Goal: Information Seeking & Learning: Check status

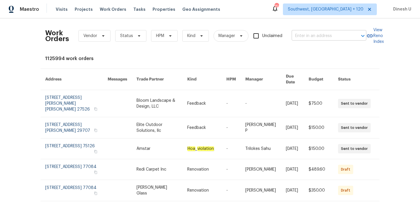
click at [303, 40] on input "text" at bounding box center [321, 36] width 58 height 9
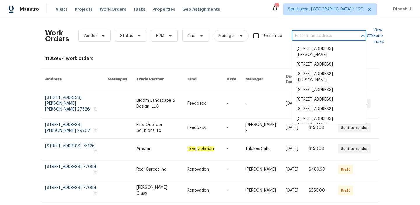
paste input "[STREET_ADDRESS][PERSON_NAME]"
type input "[STREET_ADDRESS][PERSON_NAME]"
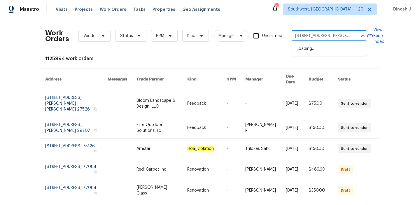
scroll to position [0, 14]
click at [303, 50] on li "[STREET_ADDRESS][PERSON_NAME]" at bounding box center [329, 52] width 75 height 16
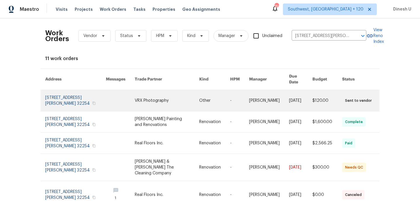
click at [59, 92] on link at bounding box center [75, 100] width 61 height 21
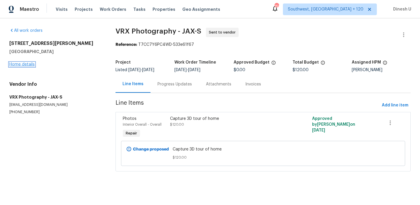
click at [27, 64] on link "Home details" at bounding box center [21, 64] width 25 height 4
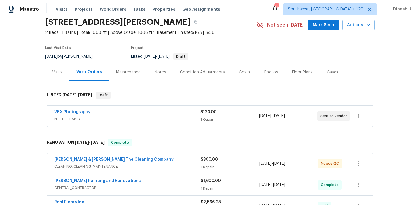
scroll to position [18, 0]
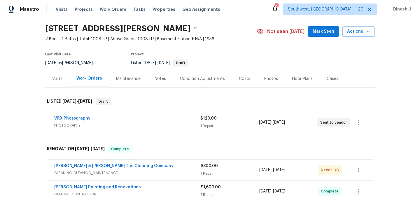
click at [204, 125] on div "1 Repair" at bounding box center [229, 126] width 58 height 6
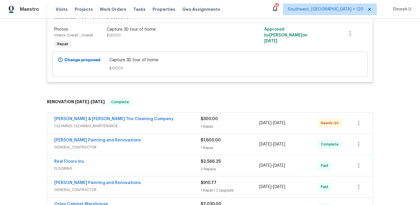
scroll to position [152, 0]
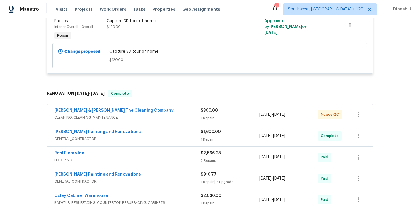
click at [211, 115] on div "1 Repair" at bounding box center [230, 118] width 59 height 6
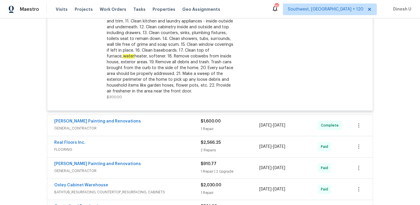
scroll to position [353, 0]
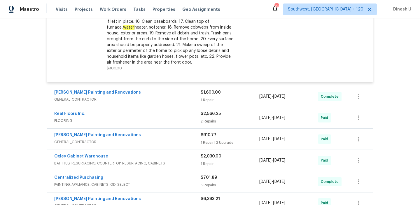
click at [220, 98] on div "1 Repair" at bounding box center [230, 100] width 59 height 6
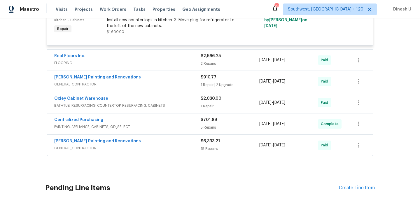
scroll to position [469, 0]
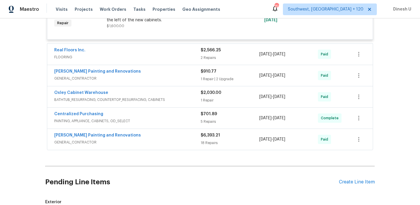
click at [202, 62] on div "Real Floors Inc. FLOORING $2,566.25 2 Repairs [DATE] - [DATE] Paid" at bounding box center [210, 54] width 326 height 21
click at [204, 59] on div "2 Repairs" at bounding box center [230, 58] width 59 height 6
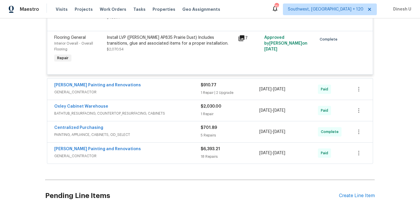
scroll to position [555, 0]
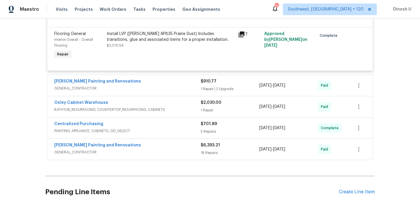
click at [217, 90] on div "1 Repair | 2 Upgrade" at bounding box center [230, 89] width 59 height 6
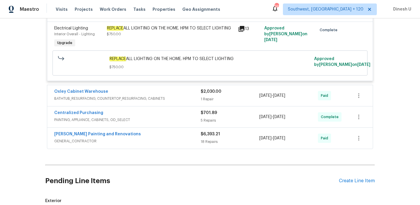
scroll to position [795, 0]
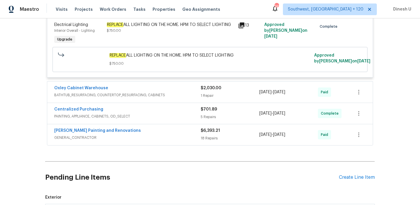
click at [209, 101] on div "Oxley Cabinet Warehouse BATHTUB_RESURFACING, COUNTERTOP_RESURFACING, CABINETS $…" at bounding box center [210, 92] width 326 height 21
click at [203, 97] on div "1 Repair" at bounding box center [230, 96] width 59 height 6
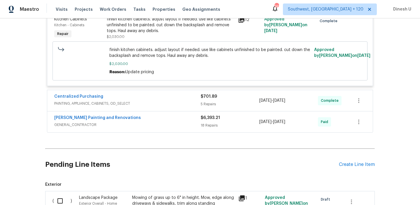
scroll to position [904, 0]
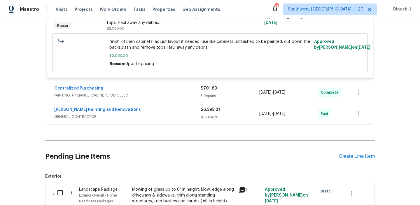
click at [213, 98] on div "5 Repairs" at bounding box center [230, 96] width 59 height 6
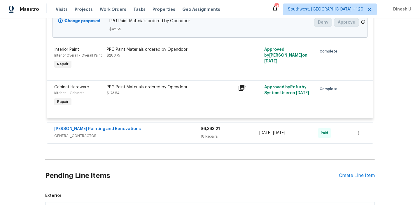
scroll to position [1165, 0]
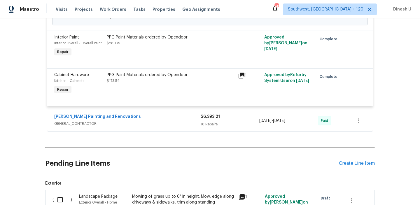
click at [216, 127] on div "18 Repairs" at bounding box center [230, 124] width 59 height 6
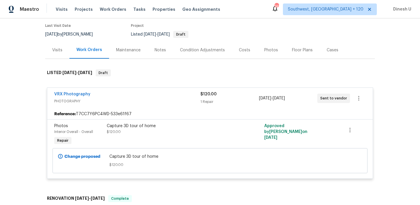
scroll to position [0, 0]
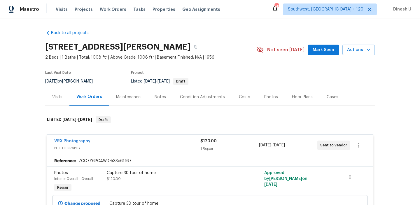
click at [52, 97] on div "Visits" at bounding box center [57, 96] width 24 height 17
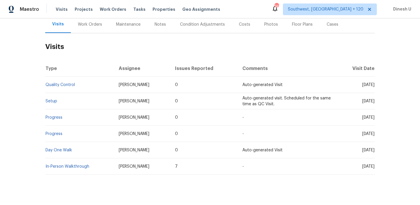
scroll to position [81, 0]
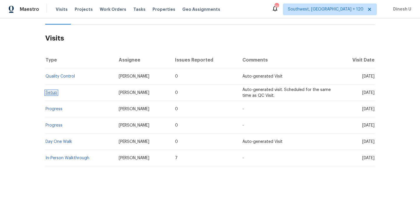
click at [50, 93] on link "Setup" at bounding box center [52, 93] width 12 height 4
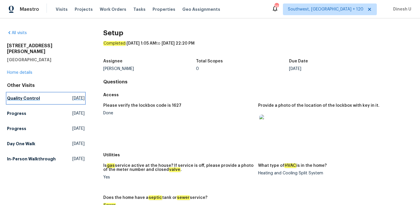
click at [72, 95] on span "[DATE]" at bounding box center [78, 98] width 12 height 6
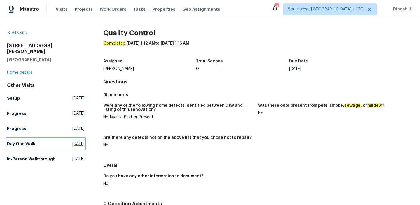
click at [72, 141] on span "[DATE]" at bounding box center [78, 144] width 12 height 6
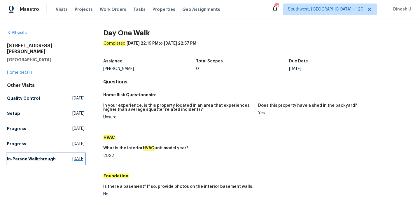
click at [72, 156] on span "[DATE]" at bounding box center [78, 159] width 12 height 6
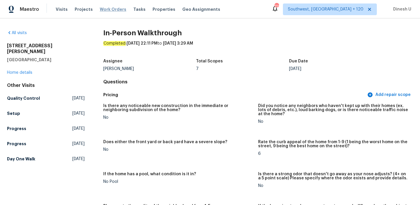
click at [100, 8] on span "Work Orders" at bounding box center [113, 9] width 27 height 6
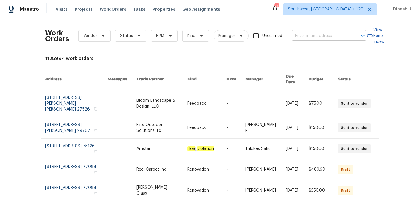
click at [307, 38] on input "text" at bounding box center [321, 36] width 58 height 9
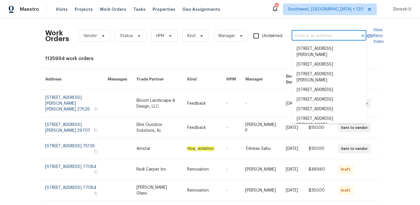
paste input "[STREET_ADDRESS]"
type input "[STREET_ADDRESS]"
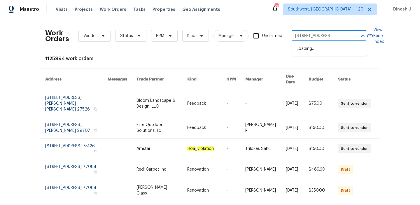
scroll to position [0, 22]
click at [301, 48] on li "[STREET_ADDRESS]" at bounding box center [329, 49] width 75 height 10
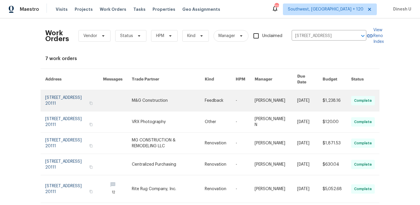
click at [65, 95] on link at bounding box center [74, 100] width 58 height 21
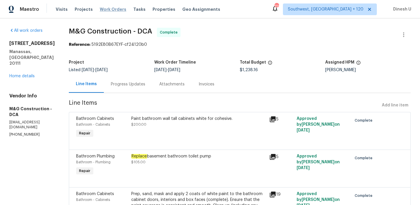
click at [108, 8] on span "Work Orders" at bounding box center [113, 9] width 27 height 6
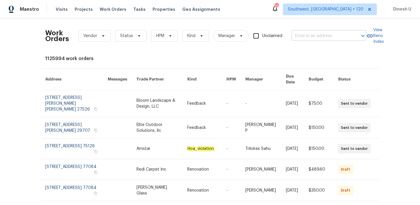
click at [302, 32] on input "text" at bounding box center [321, 36] width 58 height 9
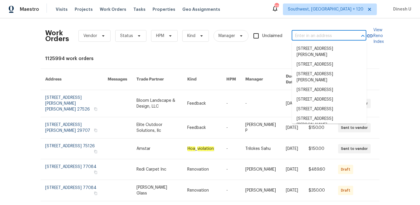
paste input "[STREET_ADDRESS]"
type input "[STREET_ADDRESS]"
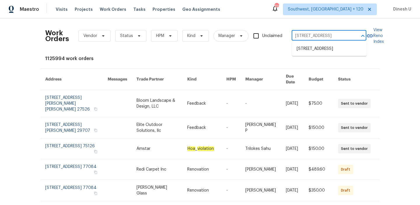
scroll to position [0, 22]
click at [302, 50] on li "[STREET_ADDRESS]" at bounding box center [329, 49] width 75 height 10
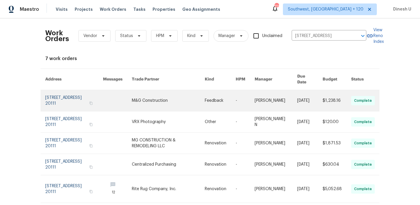
click at [74, 91] on link at bounding box center [74, 100] width 58 height 21
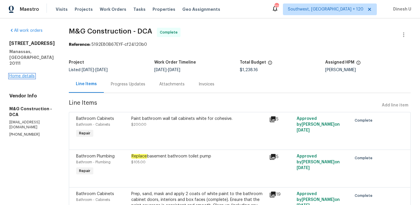
click at [29, 74] on link "Home details" at bounding box center [21, 76] width 25 height 4
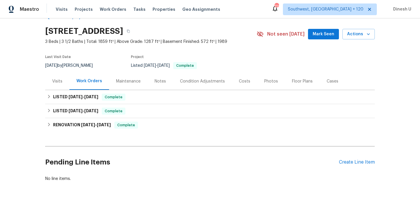
scroll to position [32, 0]
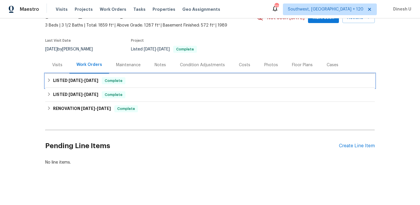
click at [98, 80] on span "[DATE]" at bounding box center [91, 80] width 14 height 4
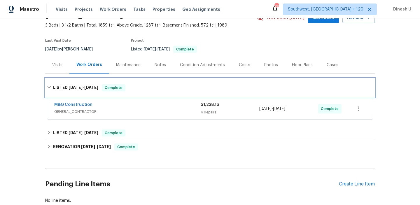
scroll to position [70, 0]
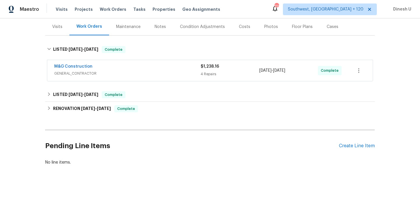
click at [204, 76] on div "4 Repairs" at bounding box center [230, 74] width 59 height 6
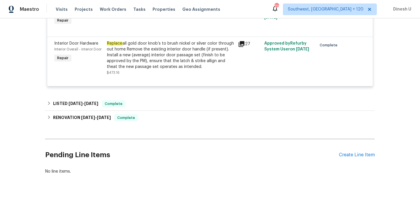
scroll to position [258, 0]
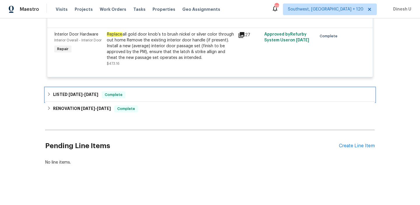
click at [83, 92] on h6 "LISTED [DATE] - [DATE]" at bounding box center [75, 94] width 45 height 7
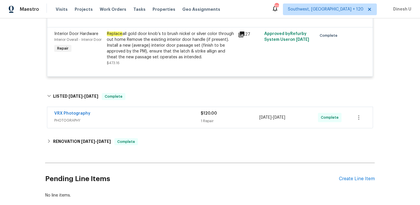
click at [207, 119] on div "1 Repair" at bounding box center [230, 121] width 59 height 6
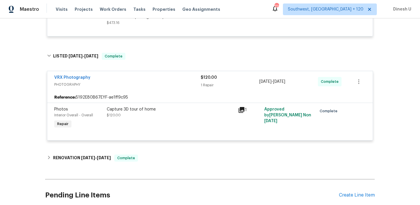
scroll to position [348, 0]
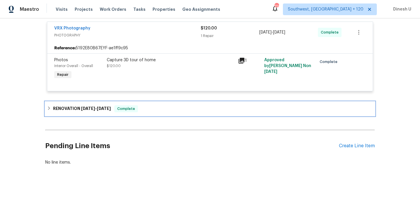
click at [102, 112] on h6 "RENOVATION [DATE] - [DATE]" at bounding box center [82, 108] width 58 height 7
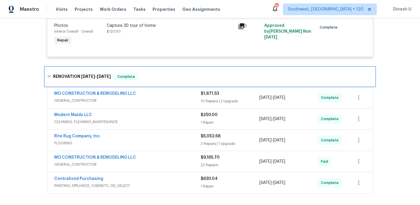
scroll to position [385, 0]
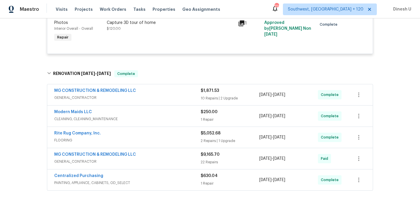
click at [205, 95] on div "$1,871.53 10 Repairs | 2 Upgrade" at bounding box center [230, 95] width 59 height 14
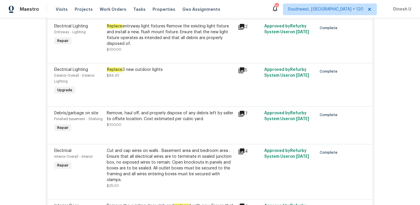
scroll to position [539, 0]
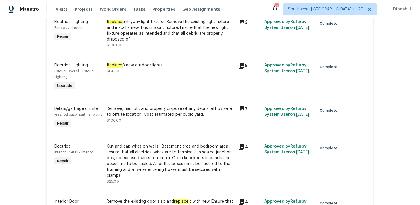
click at [146, 72] on div "Replace 3 new outdoor lights $84.30" at bounding box center [171, 68] width 128 height 12
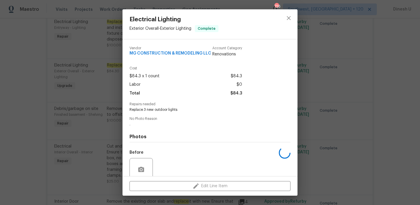
scroll to position [24, 0]
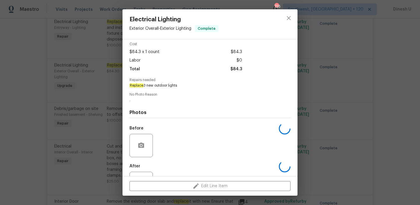
click at [100, 79] on div "Electrical Lighting Exterior Overall - Exterior Lighting Complete Vendor MG CON…" at bounding box center [210, 102] width 420 height 205
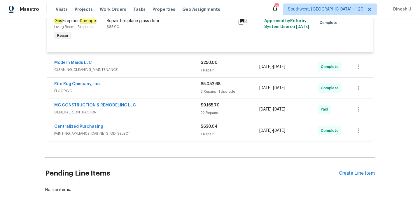
scroll to position [983, 0]
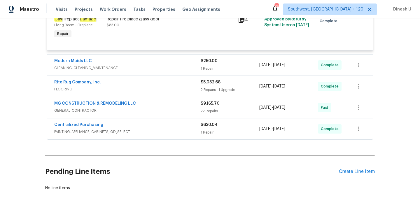
click at [202, 61] on div "$250.00 1 Repair" at bounding box center [230, 65] width 59 height 14
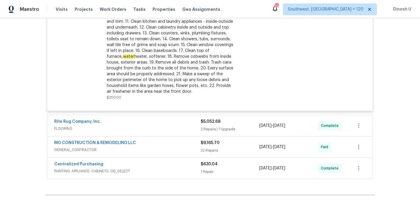
scroll to position [1118, 0]
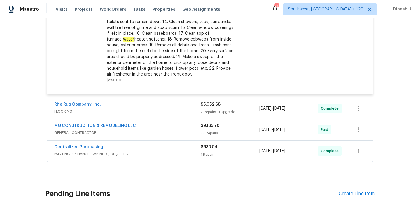
click at [205, 105] on div "$5,052.68 2 Repairs | 1 Upgrade" at bounding box center [230, 109] width 59 height 14
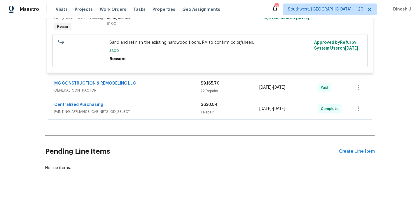
scroll to position [1407, 0]
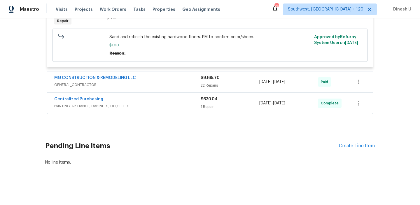
click at [203, 88] on div "22 Repairs" at bounding box center [230, 86] width 59 height 6
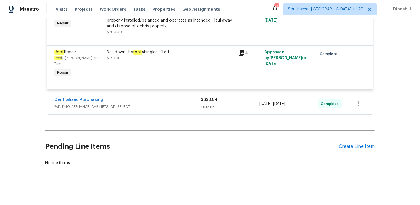
scroll to position [2385, 0]
click at [215, 106] on div "1 Repair" at bounding box center [230, 107] width 59 height 6
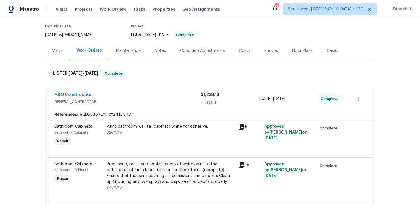
scroll to position [0, 0]
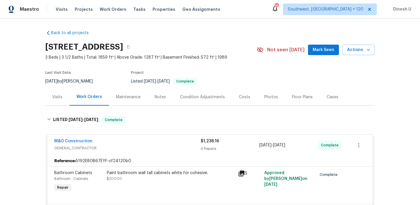
click at [53, 97] on div "Visits" at bounding box center [57, 97] width 10 height 6
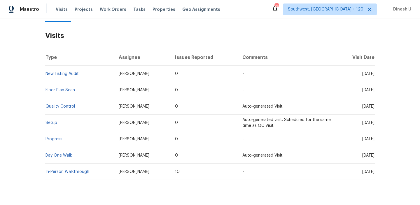
scroll to position [98, 0]
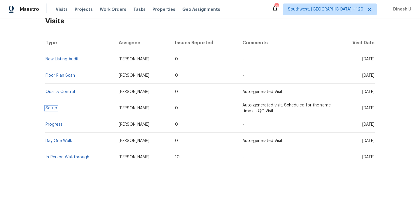
click at [50, 109] on link "Setup" at bounding box center [52, 108] width 12 height 4
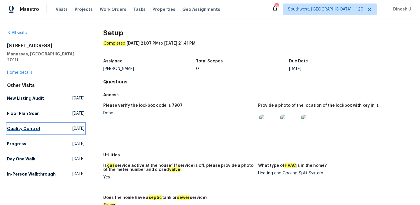
click at [72, 126] on span "[DATE]" at bounding box center [78, 129] width 12 height 6
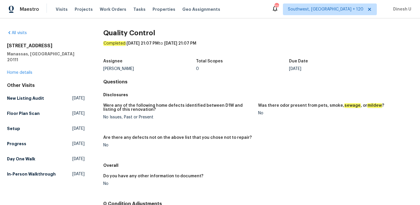
click at [85, 152] on div "All visits [STREET_ADDRESS] Home details Other Visits New Listing Audit [DATE] …" at bounding box center [210, 146] width 406 height 233
click at [78, 156] on span "[DATE]" at bounding box center [78, 159] width 12 height 6
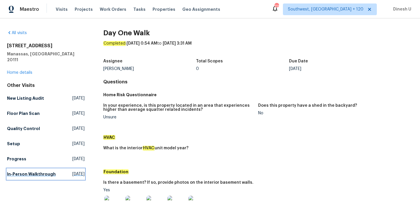
click at [74, 171] on span "[DATE]" at bounding box center [78, 174] width 12 height 6
